Goal: Check status

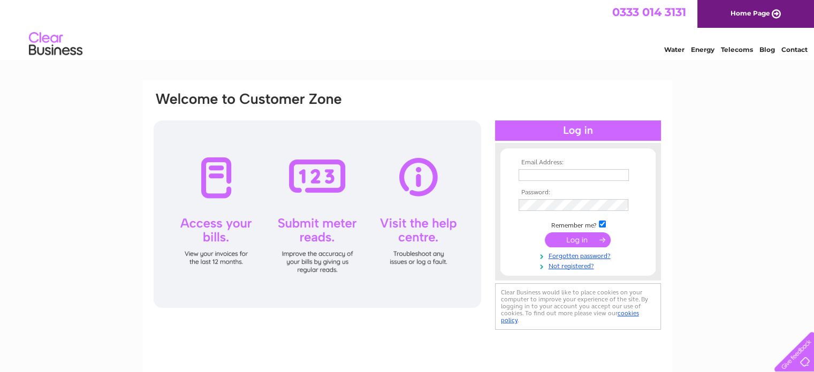
click at [579, 173] on input "text" at bounding box center [573, 175] width 110 height 12
type input "j.haag@hotmail.co.uk"
click at [545, 233] on input "submit" at bounding box center [578, 240] width 66 height 15
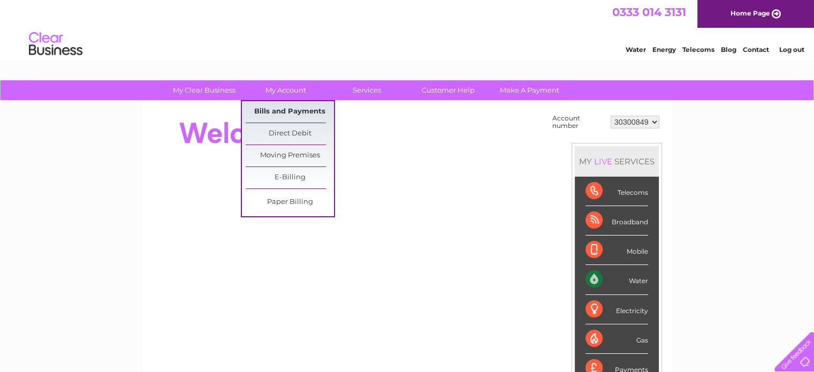
click at [282, 115] on link "Bills and Payments" at bounding box center [290, 111] width 88 height 21
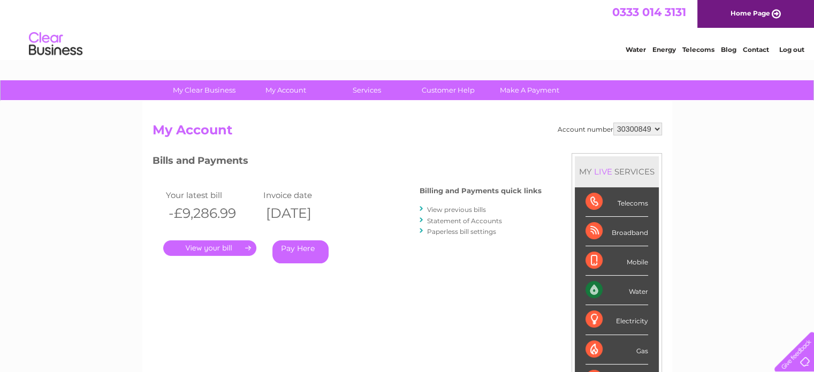
click at [450, 219] on link "Statement of Accounts" at bounding box center [464, 221] width 75 height 8
